Goal: Transaction & Acquisition: Purchase product/service

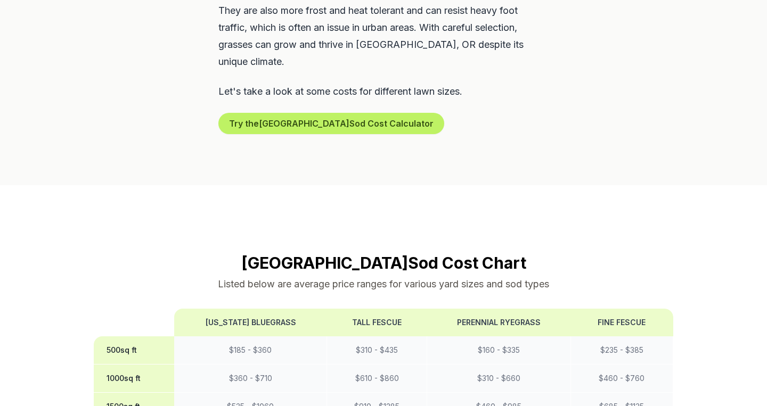
scroll to position [763, 0]
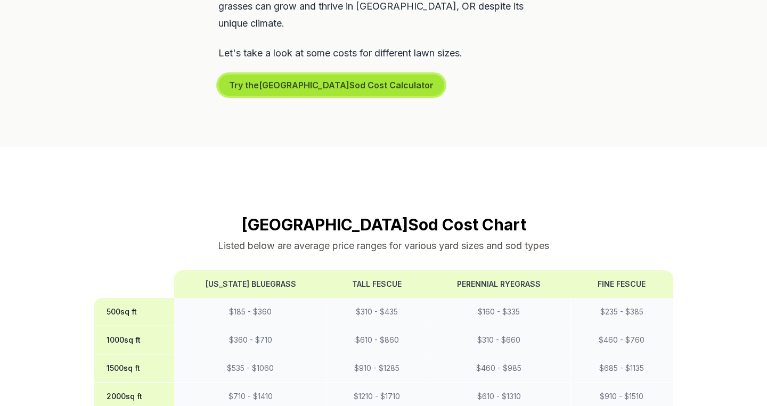
click at [334, 75] on button "Try the Portland Sod Cost Calculator" at bounding box center [331, 85] width 226 height 21
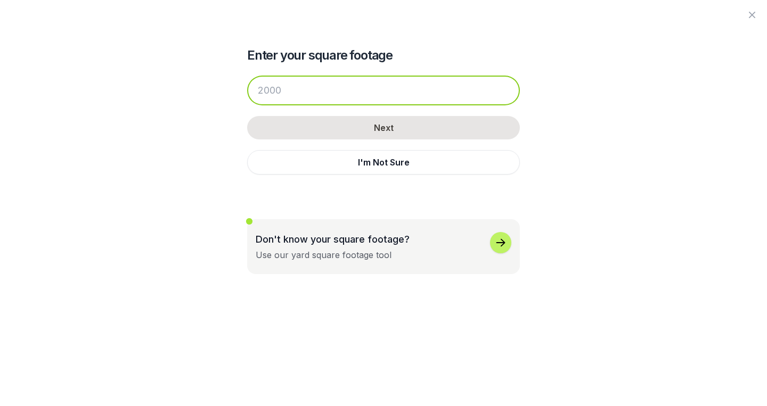
click at [333, 90] on input "number" at bounding box center [383, 91] width 273 height 30
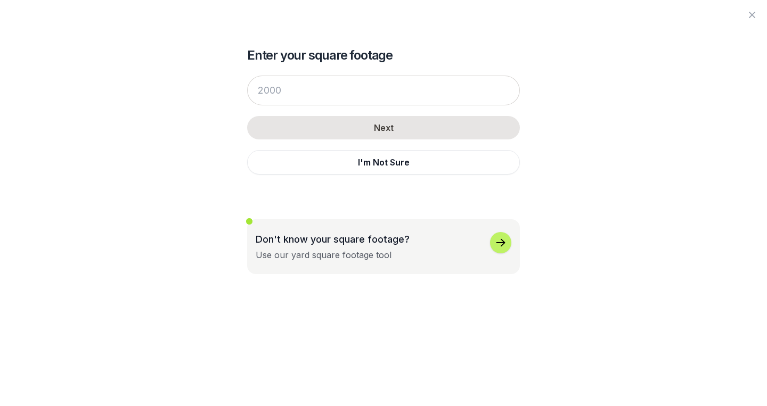
click at [496, 239] on icon "button" at bounding box center [500, 243] width 13 height 13
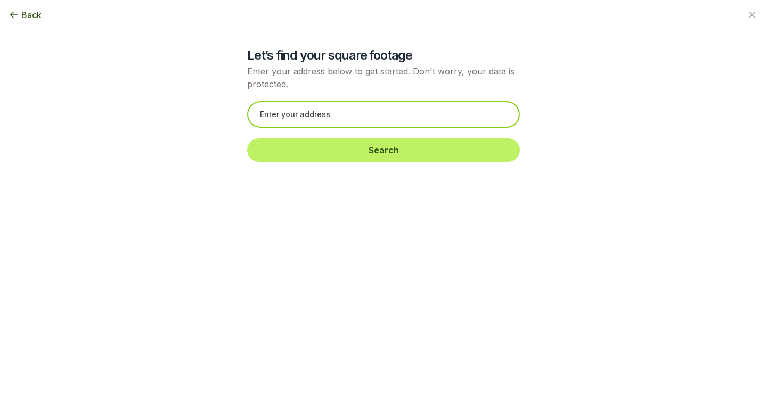
click at [450, 119] on input "text" at bounding box center [383, 114] width 273 height 27
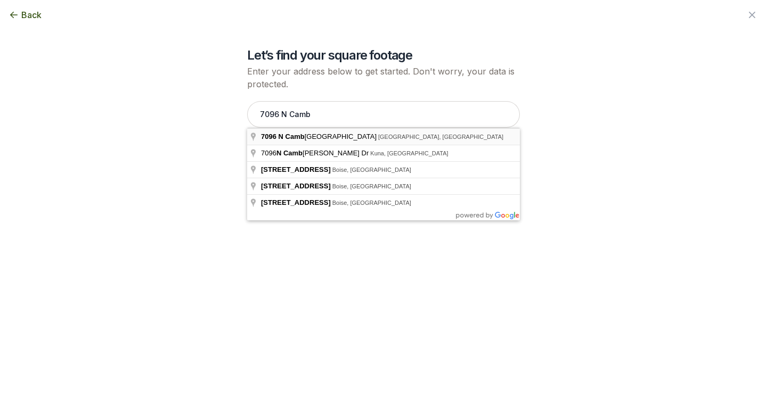
type input "[STREET_ADDRESS]"
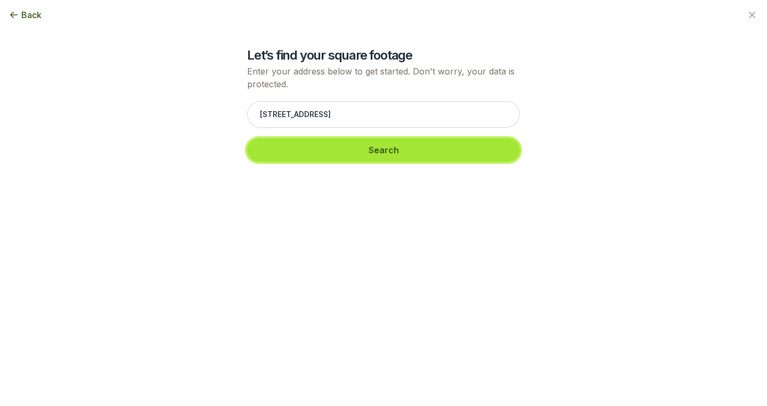
click at [423, 149] on button "Search" at bounding box center [383, 150] width 273 height 23
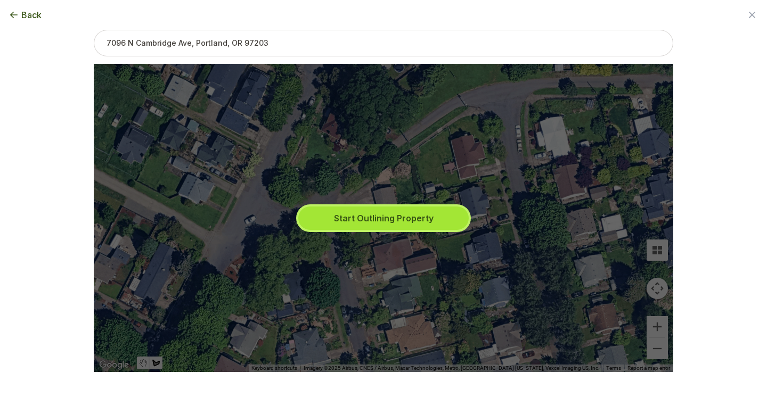
click at [405, 216] on button "Start Outlining Property" at bounding box center [383, 218] width 170 height 23
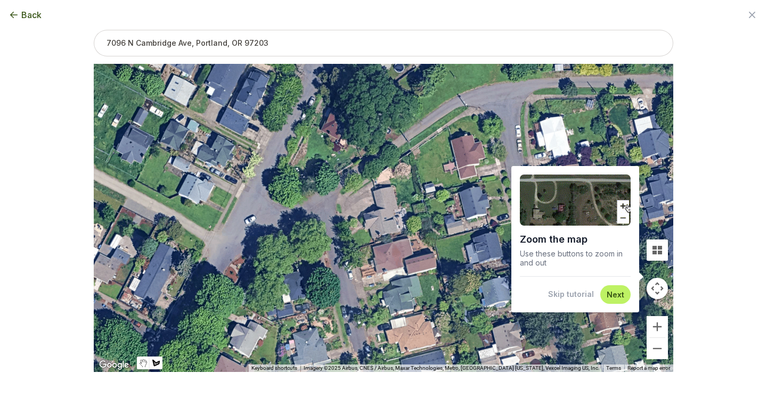
click at [608, 295] on button "Next" at bounding box center [616, 295] width 18 height 10
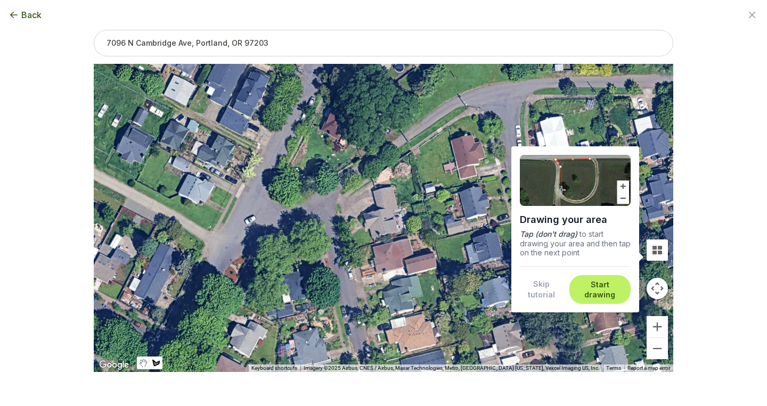
click at [608, 295] on button "Start drawing" at bounding box center [600, 290] width 48 height 21
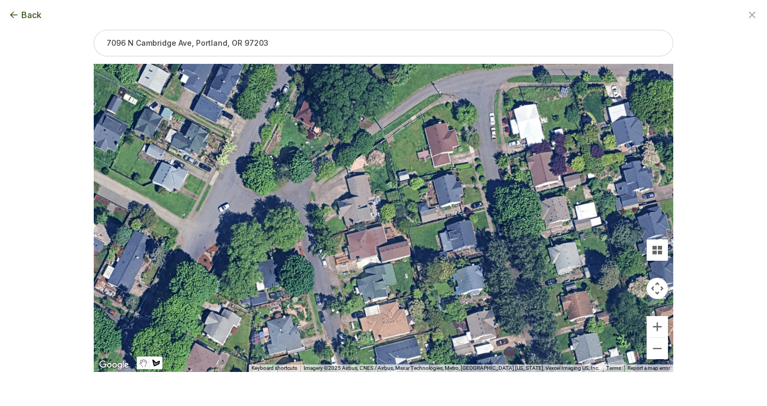
drag, startPoint x: 390, startPoint y: 179, endPoint x: 364, endPoint y: 168, distance: 27.9
click at [364, 168] on div at bounding box center [384, 218] width 580 height 308
click at [392, 189] on div at bounding box center [384, 218] width 580 height 308
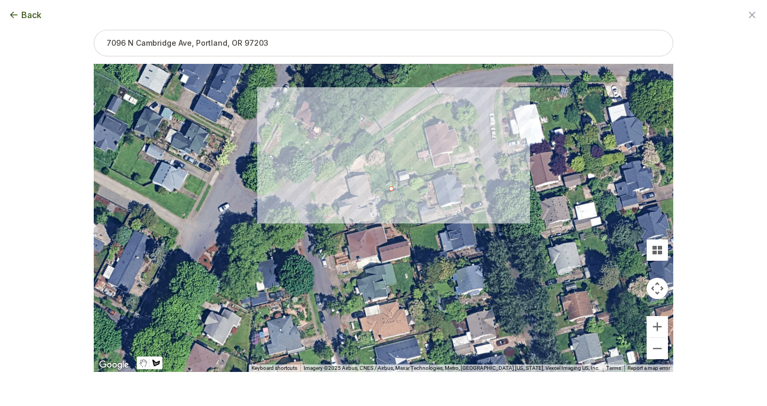
click at [385, 160] on div at bounding box center [384, 218] width 580 height 308
click at [364, 167] on div at bounding box center [384, 218] width 580 height 308
click at [373, 194] on div at bounding box center [384, 218] width 580 height 308
click at [391, 190] on div at bounding box center [384, 218] width 580 height 308
type input "990"
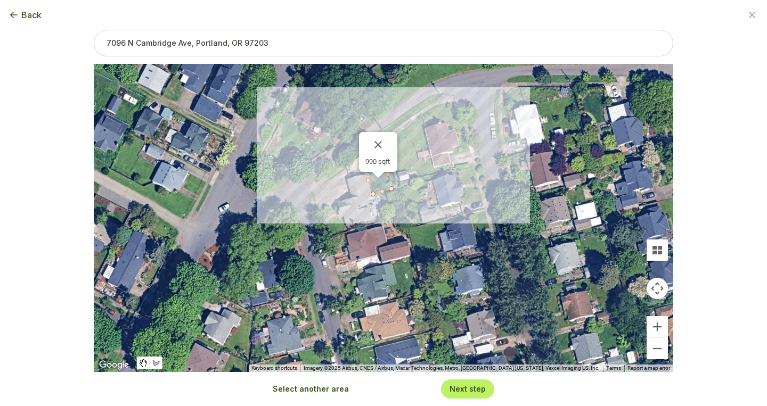
click at [487, 392] on div "Next step" at bounding box center [467, 389] width 53 height 19
click at [474, 389] on button "Next step" at bounding box center [468, 389] width 36 height 10
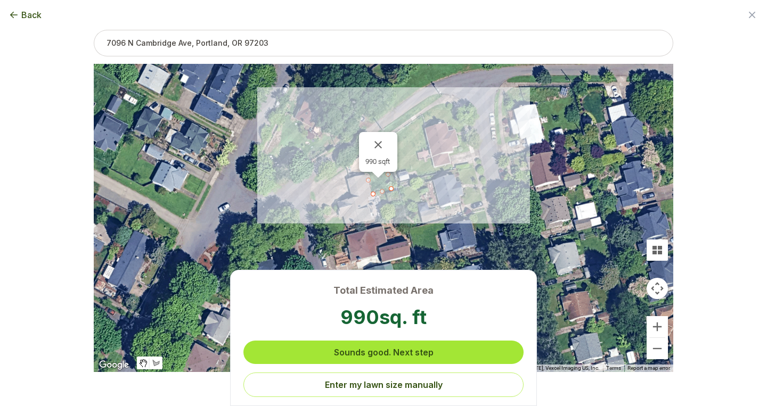
click at [450, 352] on button "Sounds good. Next step" at bounding box center [383, 352] width 280 height 23
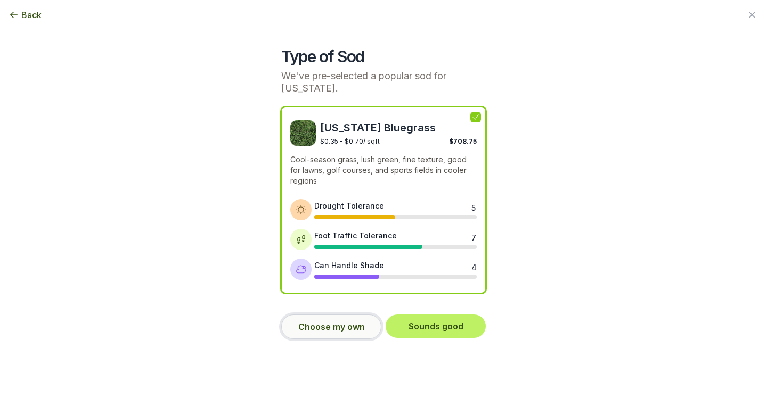
click at [366, 326] on button "Choose my own" at bounding box center [331, 327] width 100 height 25
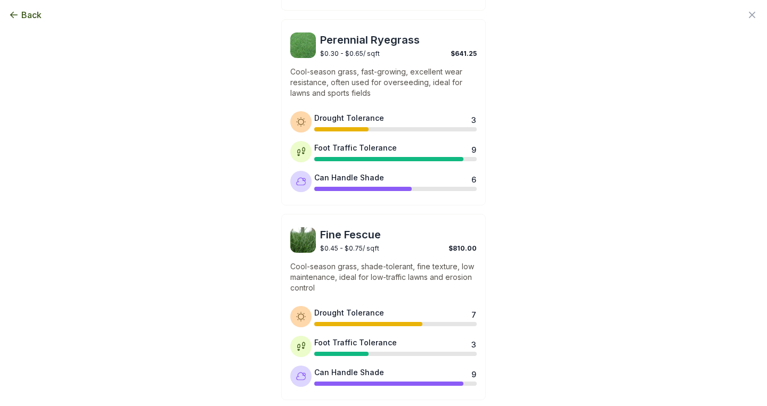
scroll to position [525, 0]
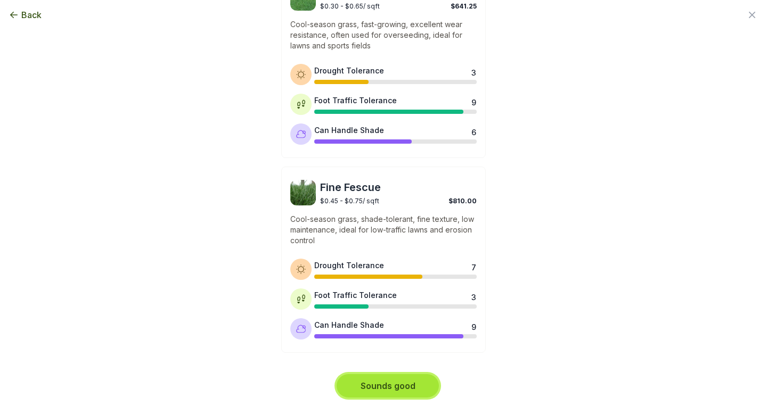
click at [423, 381] on button "Sounds good" at bounding box center [388, 386] width 102 height 23
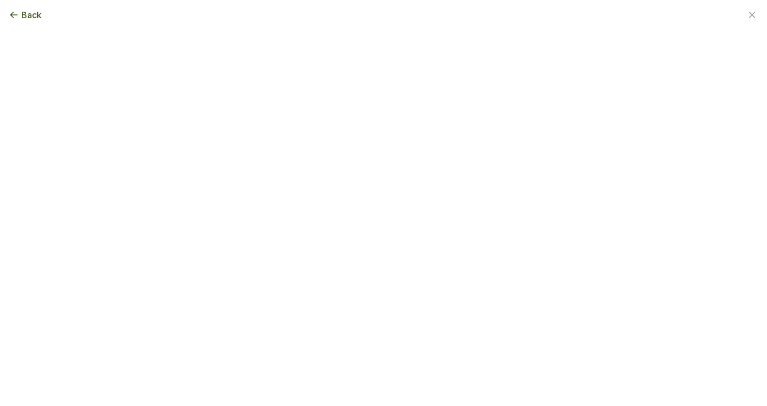
scroll to position [0, 0]
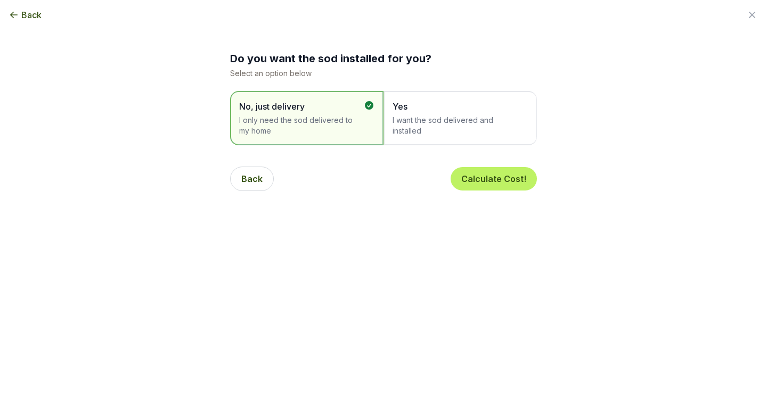
click at [463, 131] on span "I want the sod delivered and installed" at bounding box center [455, 125] width 125 height 21
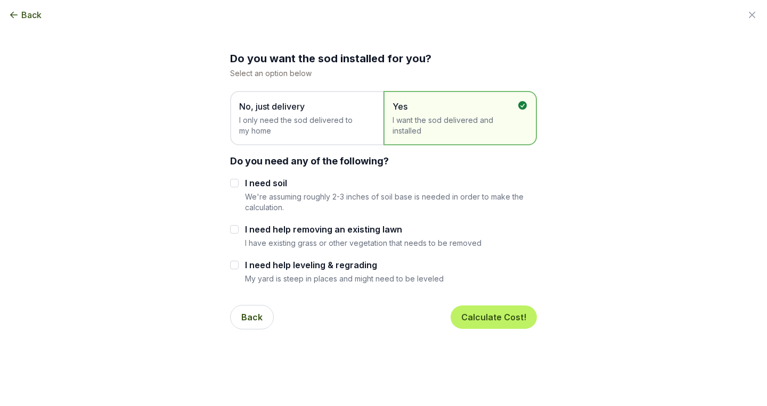
click at [261, 183] on label "I need soil" at bounding box center [391, 183] width 292 height 13
click at [239, 183] on input "I need soil" at bounding box center [234, 183] width 9 height 9
checkbox input "true"
click at [259, 229] on label "I need help removing an existing lawn" at bounding box center [363, 229] width 237 height 13
click at [239, 229] on input "I need help removing an existing lawn" at bounding box center [234, 229] width 9 height 9
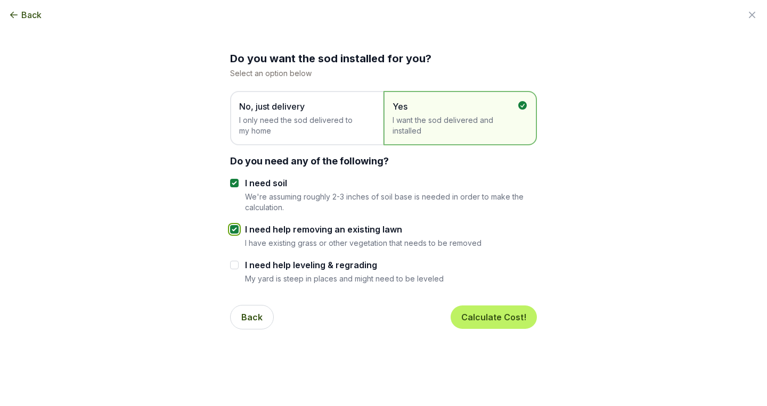
checkbox input "true"
click at [511, 320] on button "Calculate Cost!" at bounding box center [494, 317] width 86 height 23
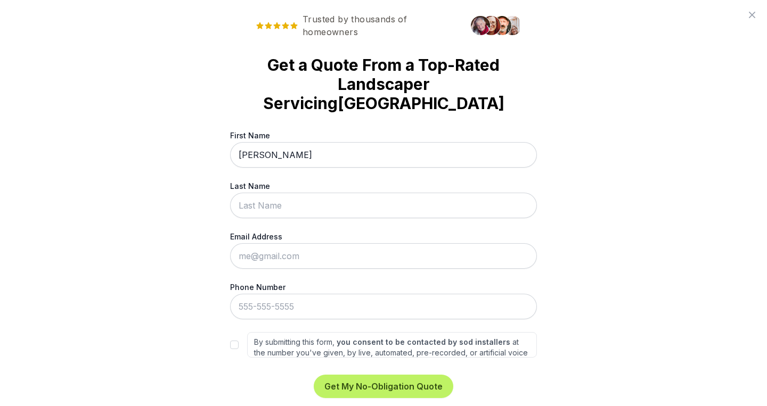
type input "[PERSON_NAME]"
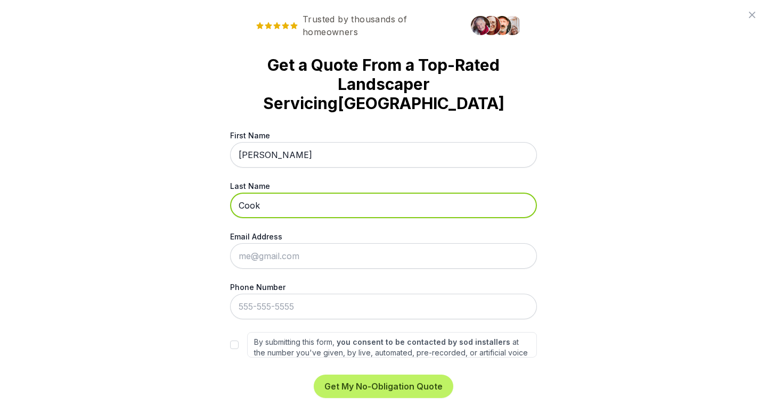
type input "Cook"
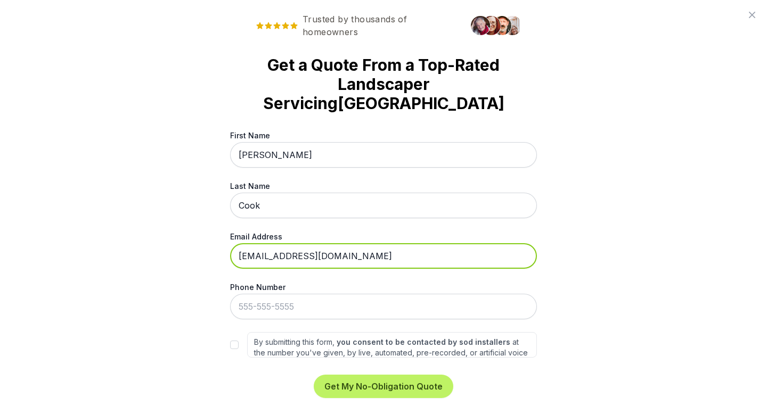
type input "[EMAIL_ADDRESS][DOMAIN_NAME]"
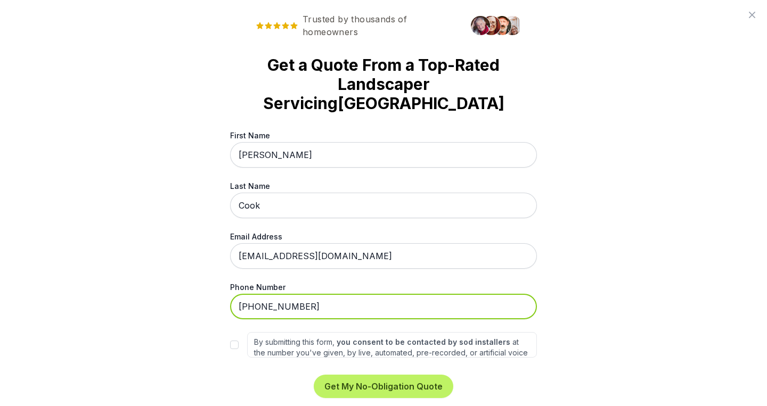
type input "[PHONE_NUMBER]"
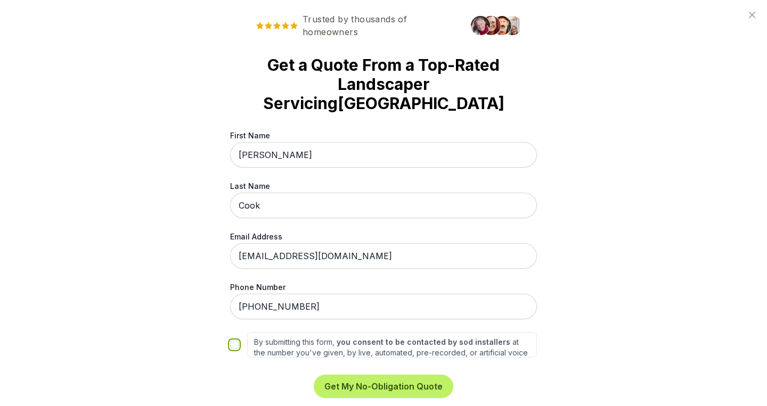
click at [237, 341] on input "By submitting this form, you consent to be contacted by sod installers at the n…" at bounding box center [234, 345] width 9 height 9
checkbox input "true"
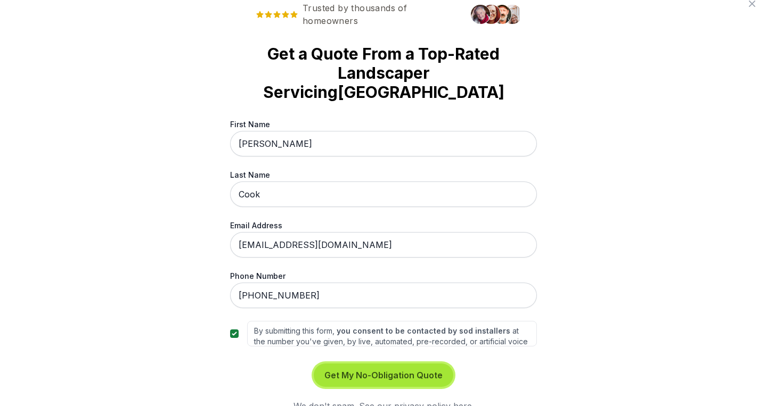
click at [398, 364] on button "Get My No-Obligation Quote" at bounding box center [384, 375] width 140 height 23
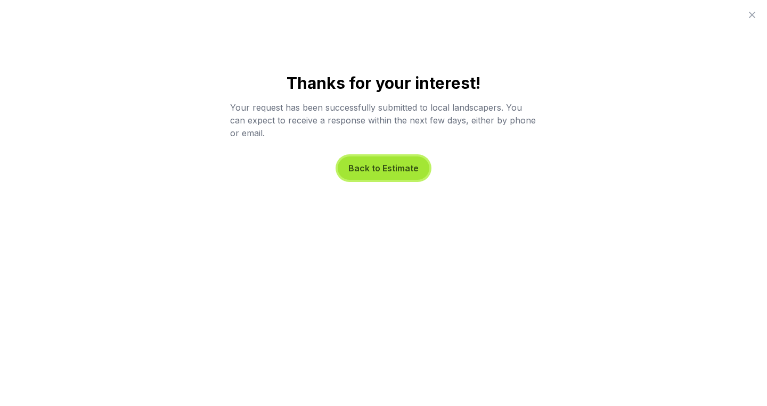
click at [406, 173] on button "Back to Estimate" at bounding box center [384, 168] width 92 height 23
